Goal: Task Accomplishment & Management: Manage account settings

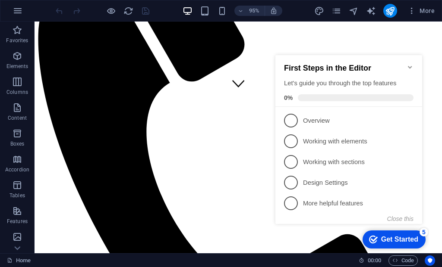
scroll to position [125, 0]
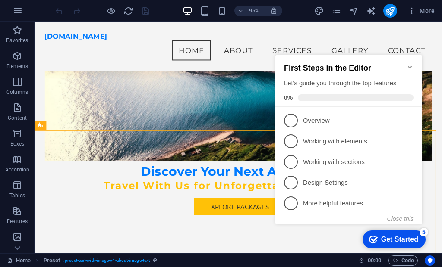
click at [411, 64] on icon "Minimize checklist" at bounding box center [409, 67] width 7 height 7
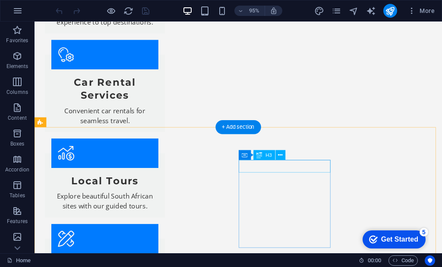
scroll to position [1071, 0]
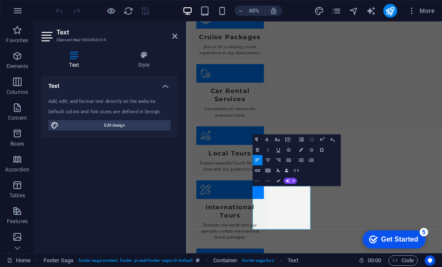
scroll to position [1049, 0]
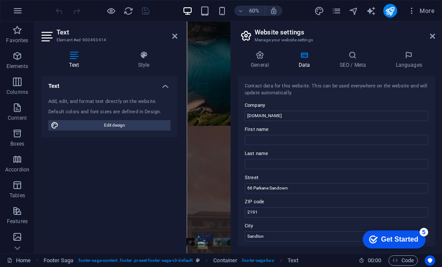
click at [260, 189] on input "66 Parkane Sandown" at bounding box center [336, 188] width 183 height 10
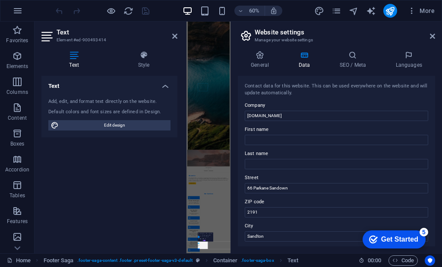
scroll to position [774, 0]
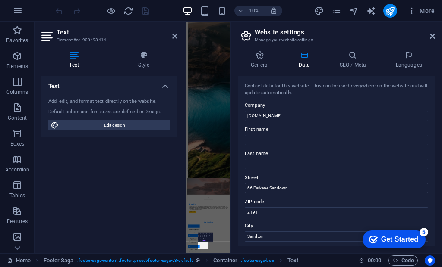
click at [262, 186] on input "66 Parkane Sandown" at bounding box center [336, 188] width 183 height 10
type input "66 Parklane Sandown"
click at [144, 12] on icon "save" at bounding box center [146, 11] width 10 height 10
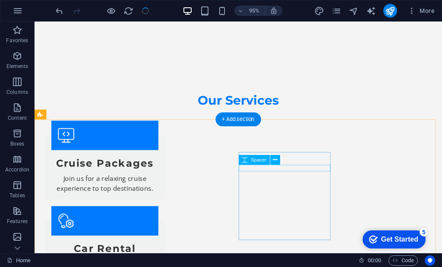
scroll to position [1060, 0]
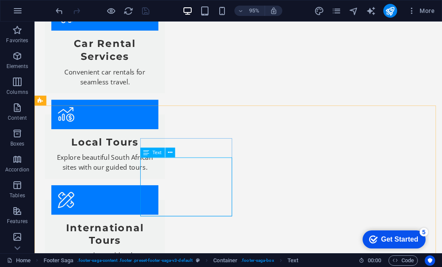
click at [154, 154] on span "Text" at bounding box center [156, 153] width 9 height 5
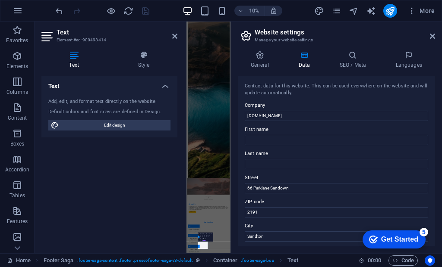
scroll to position [173, 0]
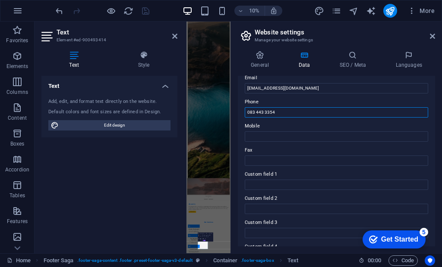
drag, startPoint x: 279, startPoint y: 113, endPoint x: 176, endPoint y: 110, distance: 104.0
click at [176, 110] on div "Home Favorites Elements Columns Content Boxes Accordion Tables Features Images …" at bounding box center [221, 138] width 442 height 232
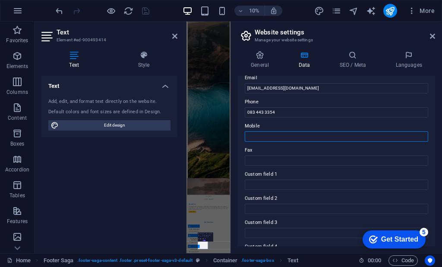
click at [262, 135] on input "Mobile" at bounding box center [336, 137] width 183 height 10
paste input "083 443 3354"
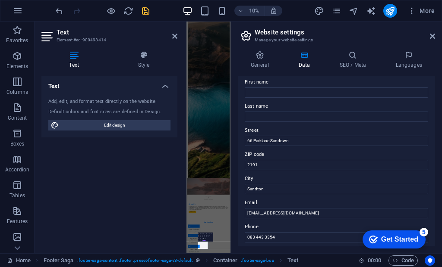
scroll to position [28, 0]
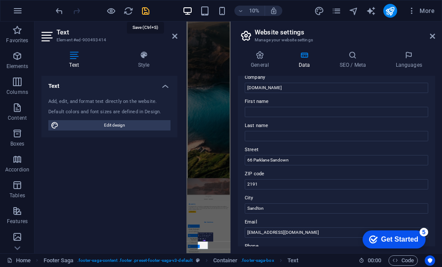
type input "083 443 3354"
drag, startPoint x: 145, startPoint y: 10, endPoint x: 100, endPoint y: 63, distance: 68.8
click at [145, 10] on icon "save" at bounding box center [146, 11] width 10 height 10
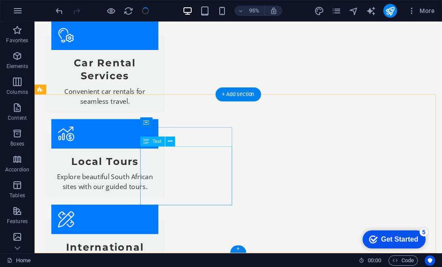
scroll to position [1071, 0]
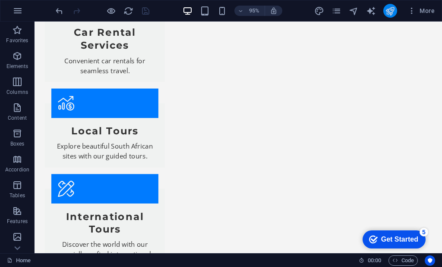
click at [391, 11] on icon "publish" at bounding box center [390, 11] width 10 height 10
